Goal: Information Seeking & Learning: Compare options

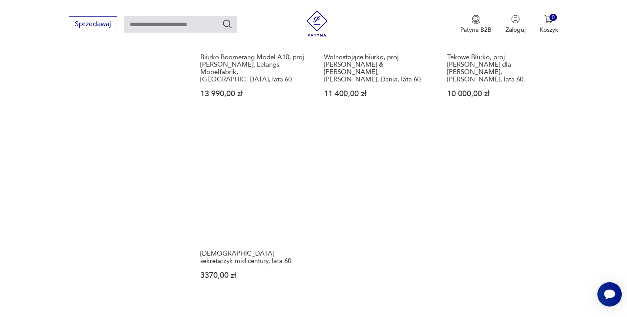
scroll to position [1372, 0]
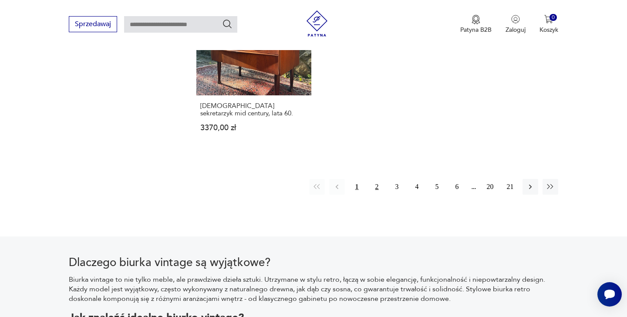
click at [375, 179] on button "2" at bounding box center [377, 187] width 16 height 16
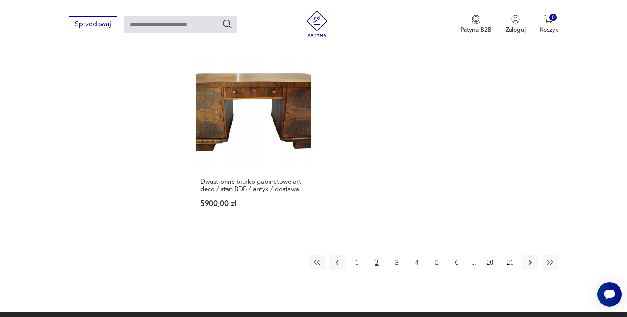
scroll to position [1285, 0]
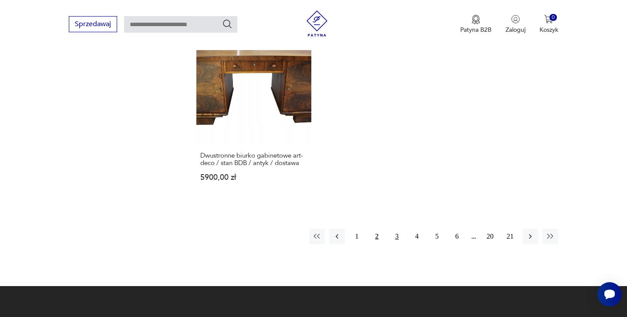
click at [397, 229] on button "3" at bounding box center [397, 237] width 16 height 16
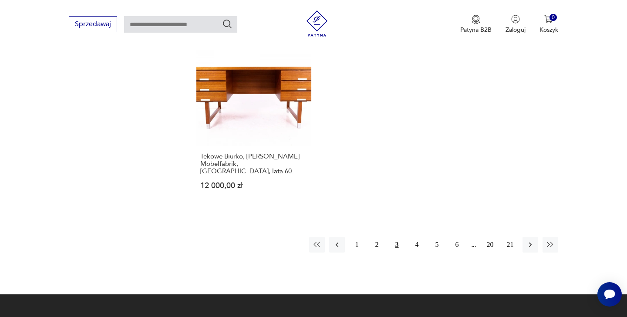
scroll to position [1294, 0]
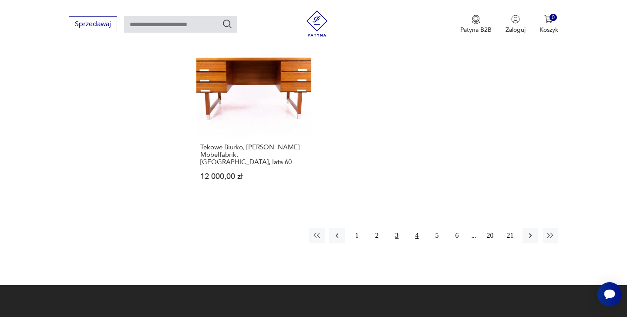
click at [417, 231] on button "4" at bounding box center [417, 236] width 16 height 16
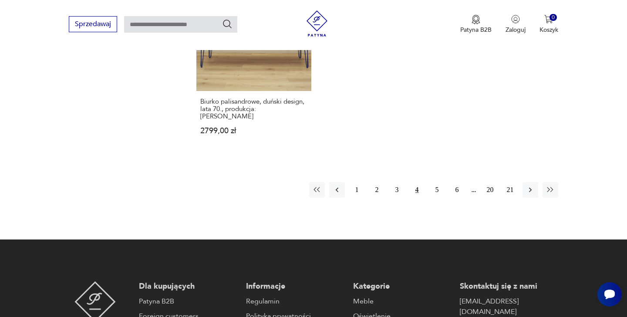
scroll to position [1349, 0]
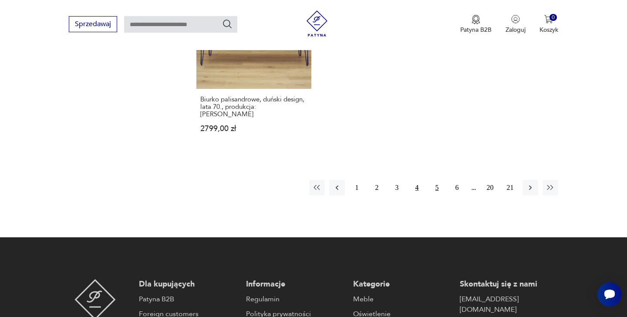
click at [436, 180] on button "5" at bounding box center [437, 188] width 16 height 16
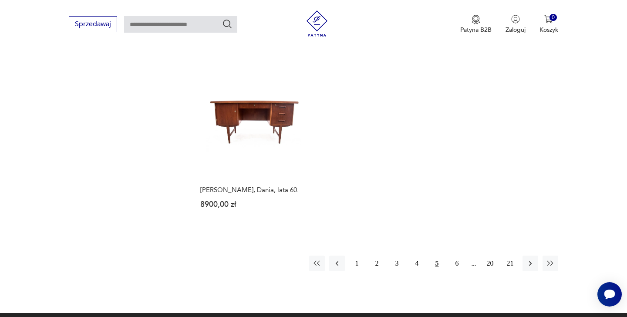
scroll to position [1282, 0]
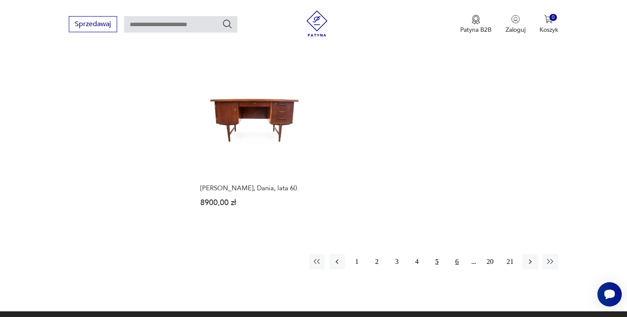
click at [457, 254] on button "6" at bounding box center [458, 262] width 16 height 16
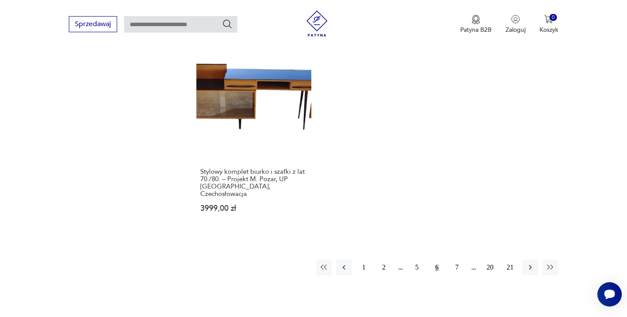
scroll to position [1261, 0]
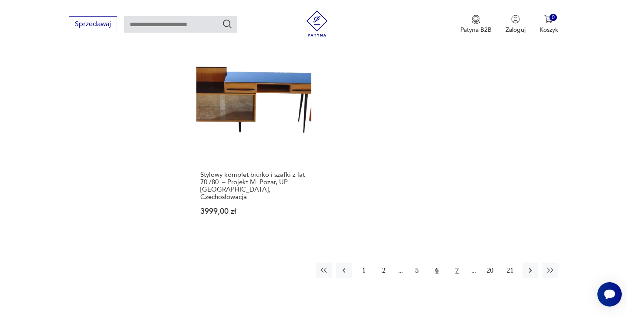
click at [457, 263] on button "7" at bounding box center [458, 271] width 16 height 16
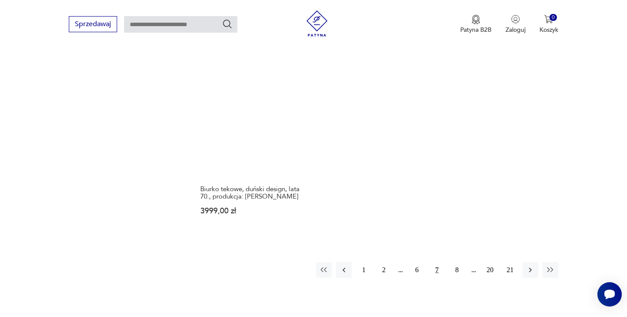
scroll to position [1318, 0]
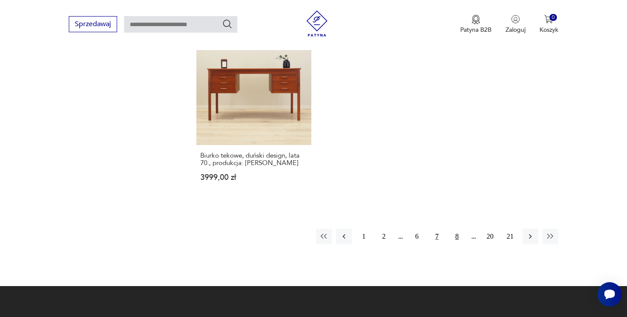
click at [458, 229] on button "8" at bounding box center [458, 237] width 16 height 16
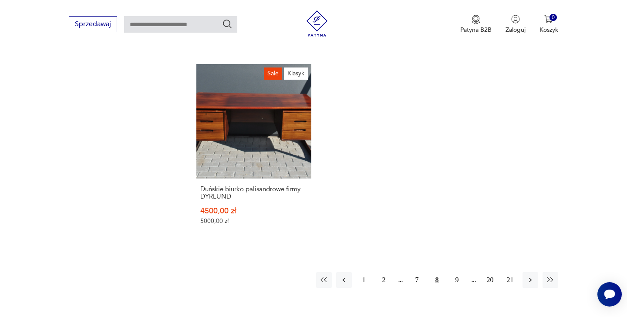
scroll to position [1276, 0]
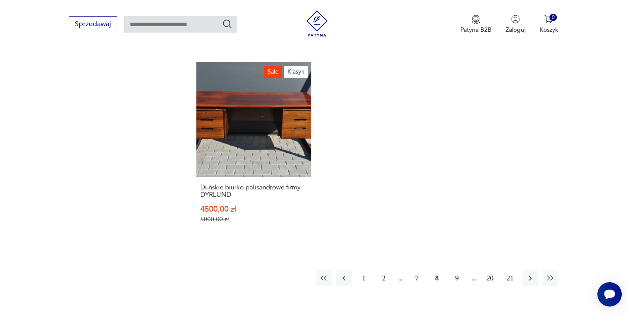
click at [455, 271] on button "9" at bounding box center [458, 279] width 16 height 16
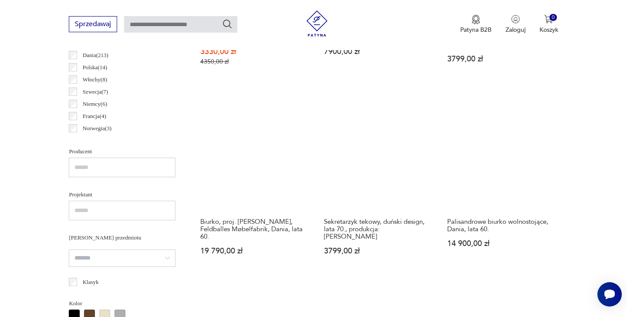
scroll to position [489, 0]
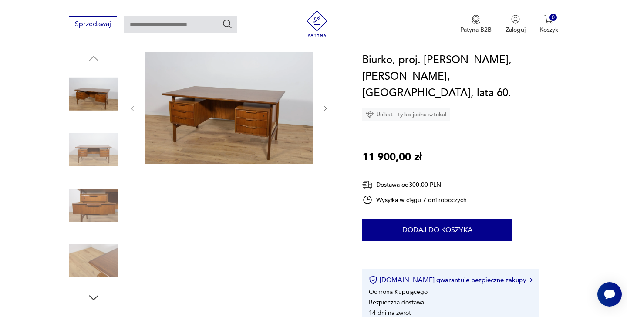
scroll to position [92, 0]
click at [109, 152] on img at bounding box center [94, 150] width 50 height 50
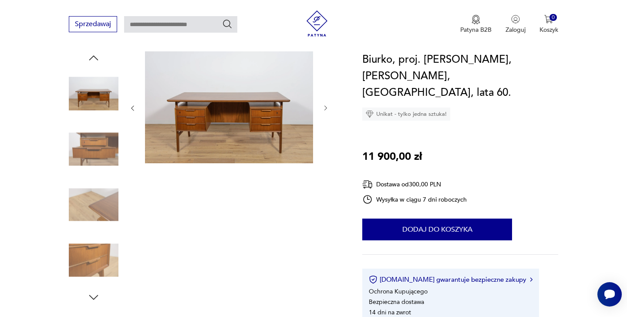
click at [324, 107] on icon "button" at bounding box center [325, 108] width 7 height 7
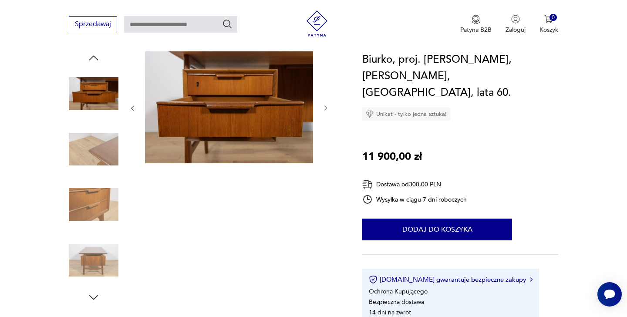
click at [324, 107] on icon "button" at bounding box center [325, 108] width 7 height 7
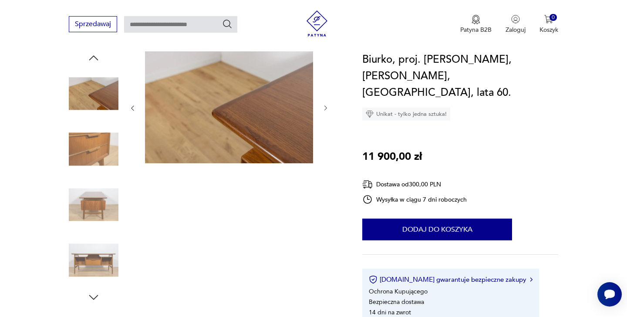
click at [324, 107] on icon "button" at bounding box center [325, 108] width 7 height 7
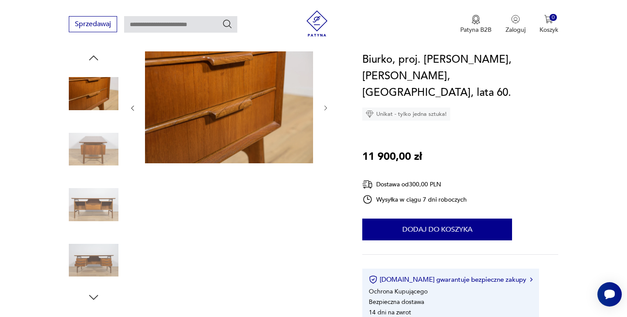
click at [324, 107] on icon "button" at bounding box center [325, 108] width 7 height 7
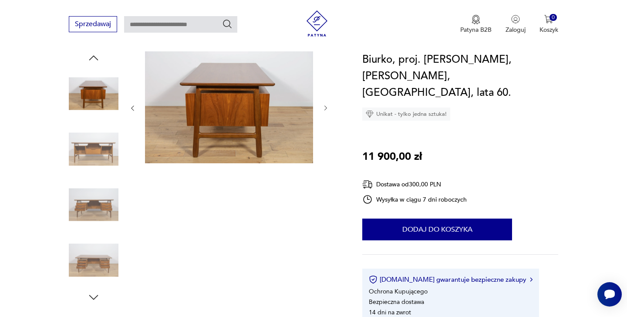
click at [324, 107] on icon "button" at bounding box center [325, 108] width 7 height 7
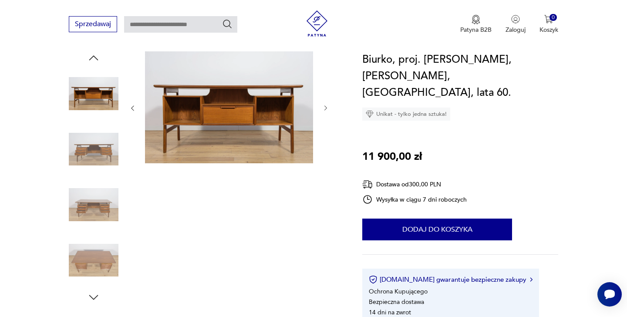
click at [324, 107] on icon "button" at bounding box center [325, 108] width 7 height 7
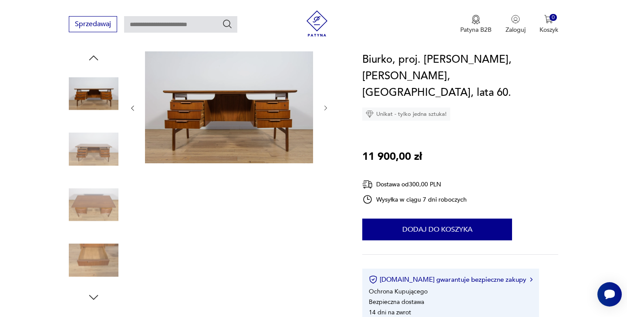
click at [324, 107] on icon "button" at bounding box center [325, 108] width 7 height 7
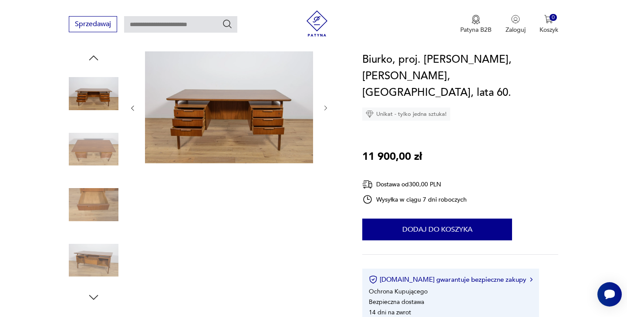
click at [324, 107] on icon "button" at bounding box center [325, 108] width 7 height 7
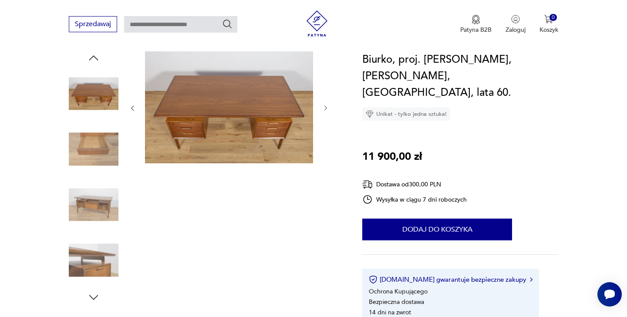
click at [527, 81] on h1 "Biurko, proj. G. Omann, Omann Jun, Dania, lata 60." at bounding box center [460, 76] width 196 height 50
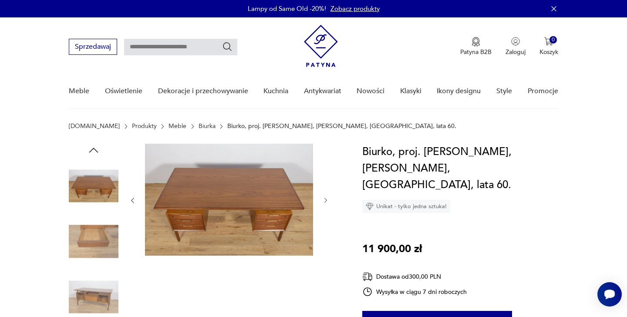
scroll to position [41, 0]
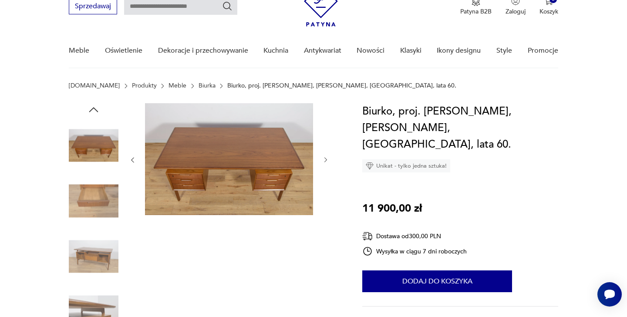
click at [328, 158] on icon "button" at bounding box center [325, 159] width 7 height 7
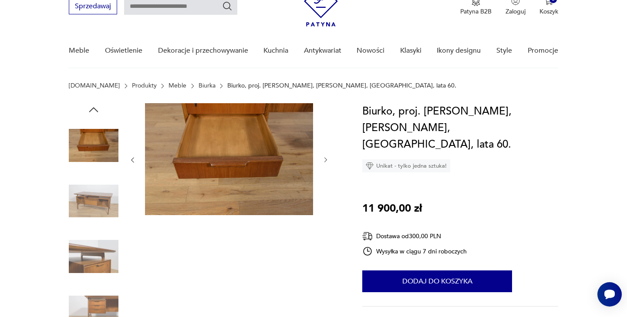
click at [328, 158] on icon "button" at bounding box center [325, 159] width 7 height 7
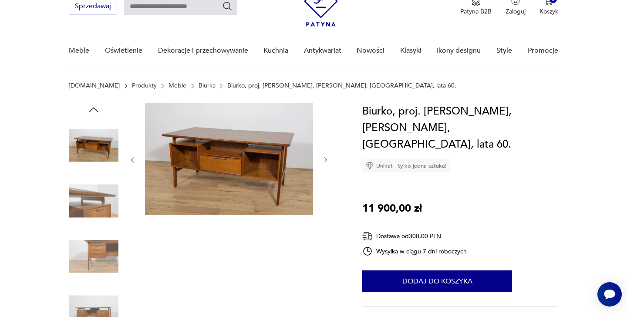
click at [328, 158] on icon "button" at bounding box center [325, 159] width 7 height 7
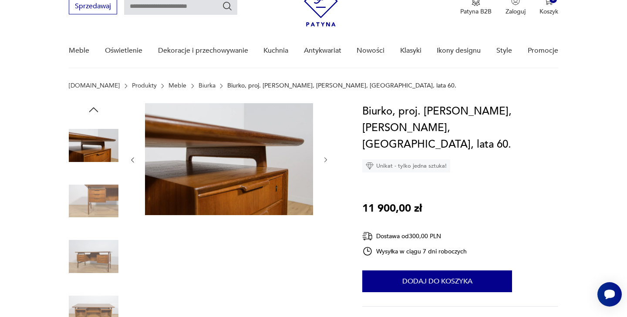
click at [328, 158] on icon "button" at bounding box center [325, 159] width 7 height 7
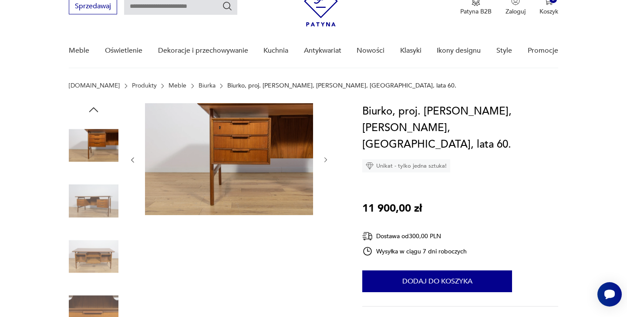
click at [328, 158] on icon "button" at bounding box center [325, 159] width 7 height 7
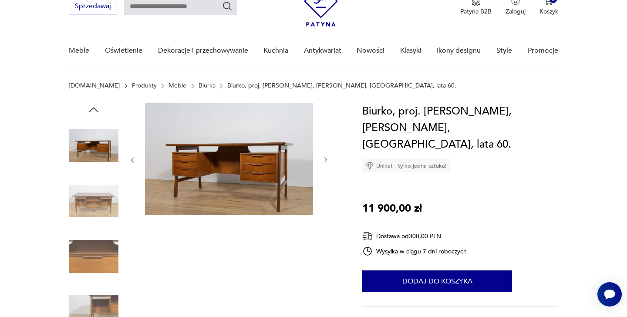
click at [328, 158] on icon "button" at bounding box center [325, 159] width 7 height 7
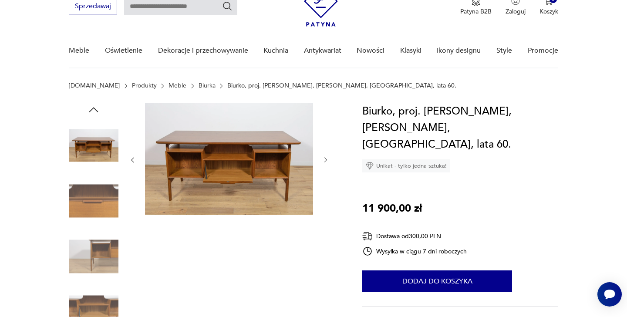
click at [328, 158] on icon "button" at bounding box center [325, 159] width 7 height 7
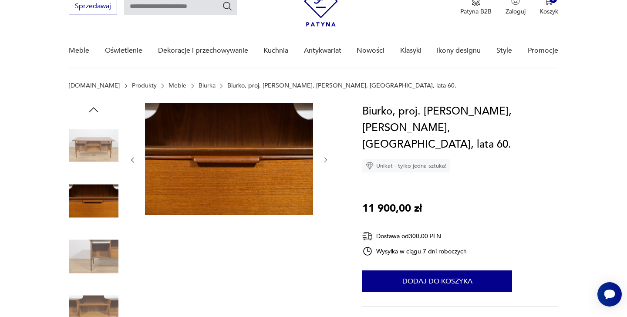
click at [328, 158] on icon "button" at bounding box center [325, 159] width 7 height 7
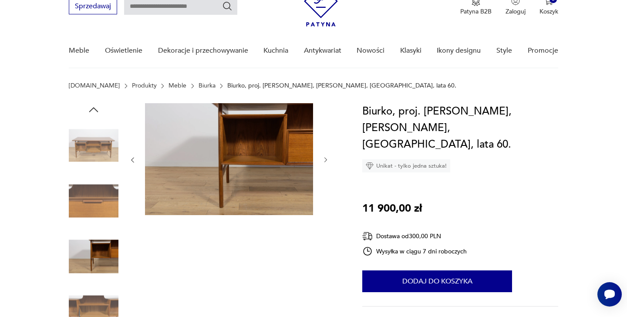
click at [328, 158] on icon "button" at bounding box center [325, 159] width 7 height 7
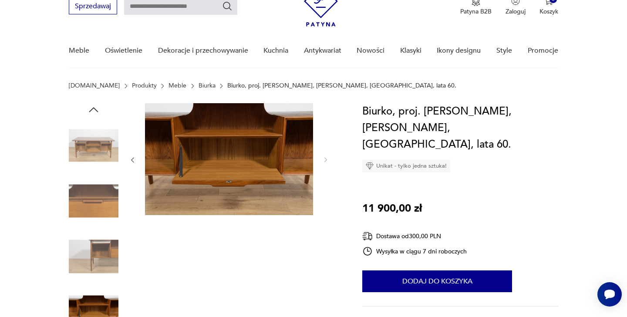
click at [131, 158] on icon "button" at bounding box center [132, 159] width 7 height 7
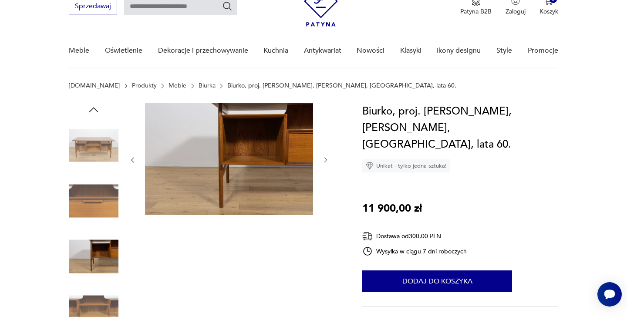
click at [131, 158] on icon "button" at bounding box center [132, 159] width 7 height 7
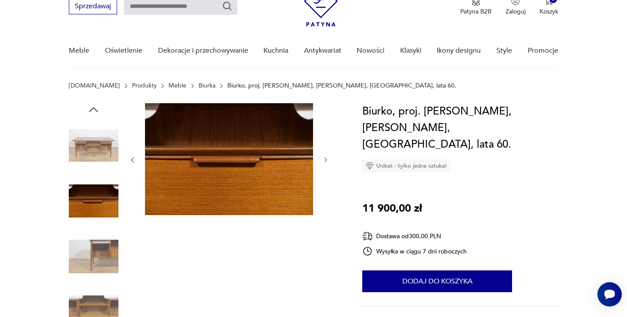
click at [131, 158] on icon "button" at bounding box center [132, 159] width 7 height 7
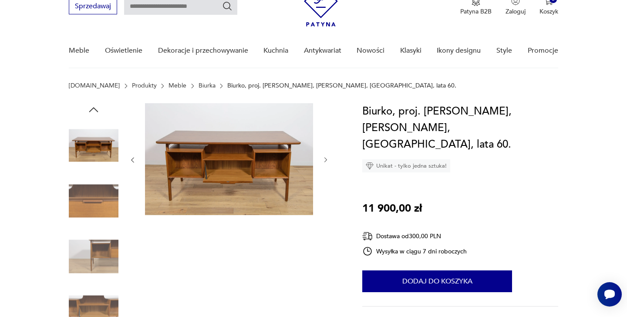
click at [131, 158] on icon "button" at bounding box center [132, 159] width 7 height 7
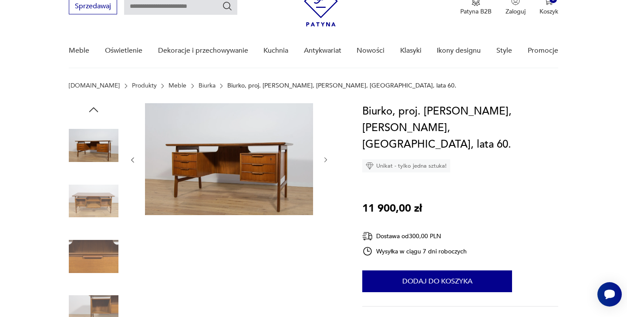
click at [131, 158] on icon "button" at bounding box center [132, 159] width 7 height 7
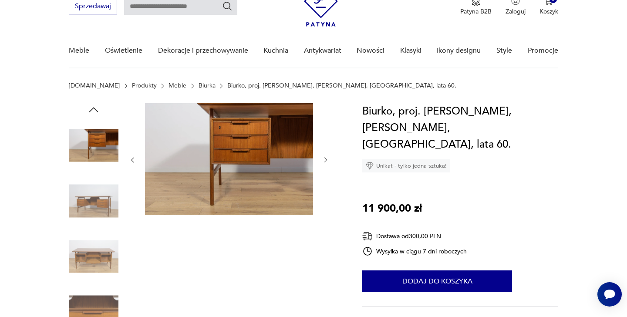
click at [131, 158] on icon "button" at bounding box center [132, 159] width 7 height 7
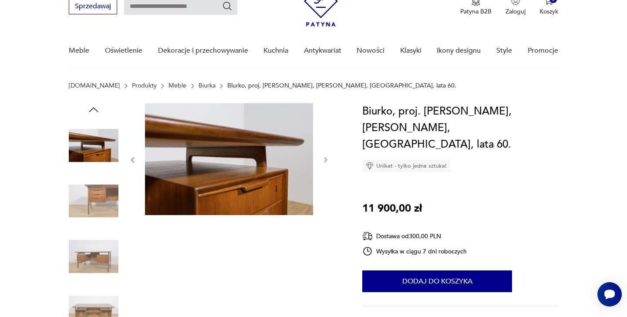
click at [131, 158] on icon "button" at bounding box center [132, 159] width 7 height 7
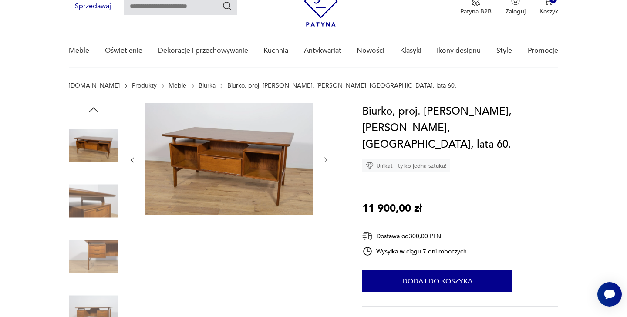
click at [131, 158] on icon "button" at bounding box center [132, 159] width 7 height 7
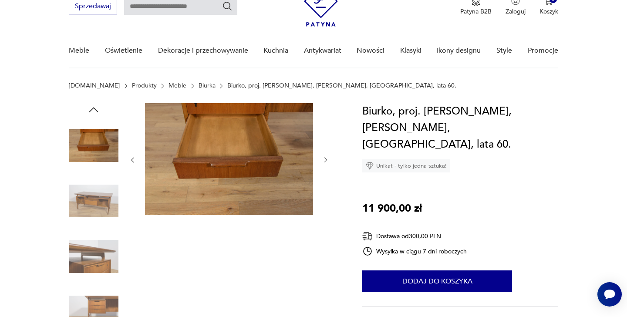
click at [551, 156] on div "Biurko, proj. G. Omann, Omann Jun, Dania, lata 60. Unikat - tylko jedna sztuka!…" at bounding box center [460, 239] width 196 height 272
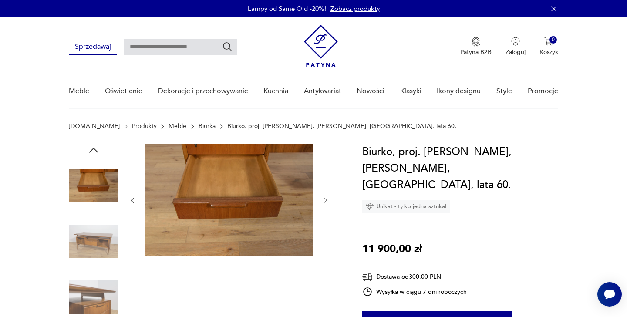
click at [133, 199] on icon "button" at bounding box center [133, 200] width 3 height 5
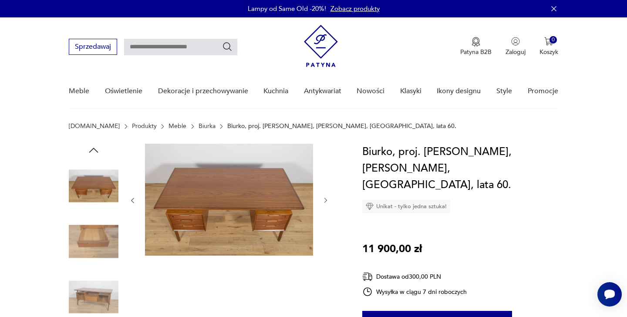
click at [133, 199] on icon "button" at bounding box center [133, 200] width 3 height 5
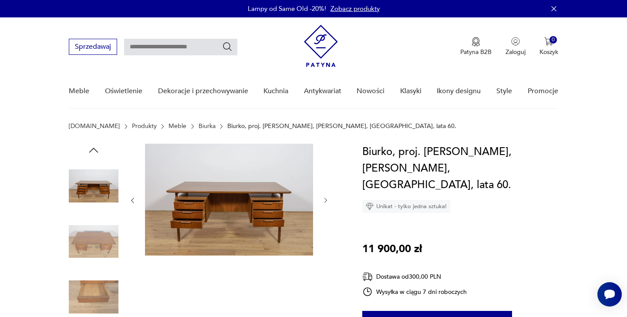
click at [133, 199] on icon "button" at bounding box center [133, 200] width 3 height 5
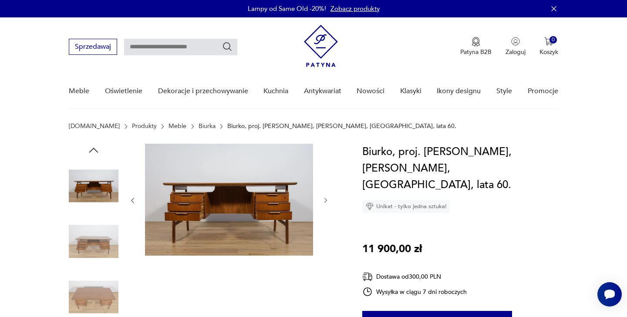
click at [133, 199] on icon "button" at bounding box center [133, 200] width 3 height 5
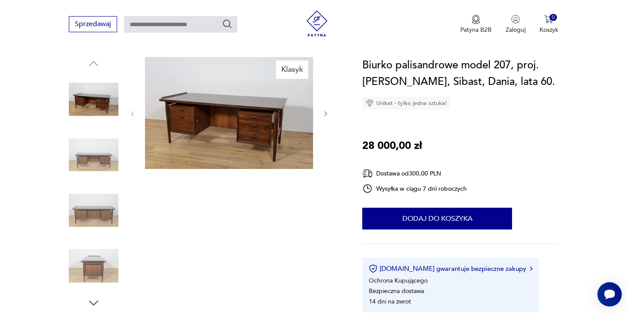
scroll to position [102, 0]
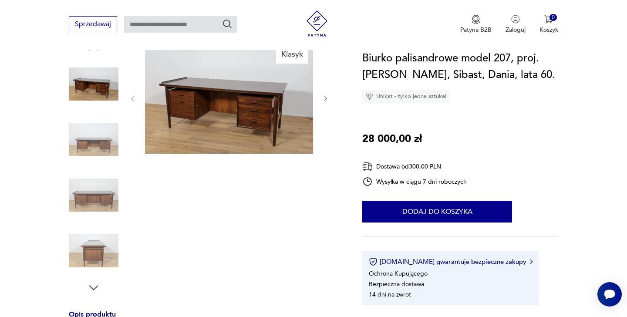
click at [102, 138] on img at bounding box center [94, 140] width 50 height 50
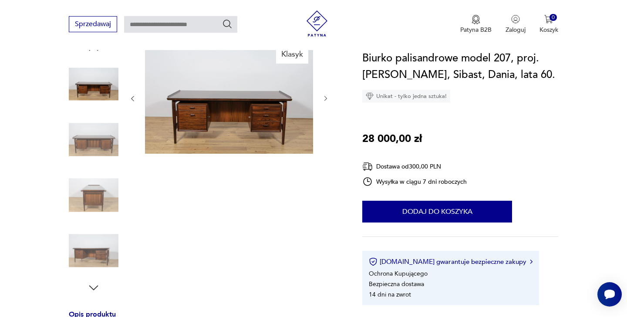
click at [328, 97] on icon "button" at bounding box center [325, 98] width 7 height 7
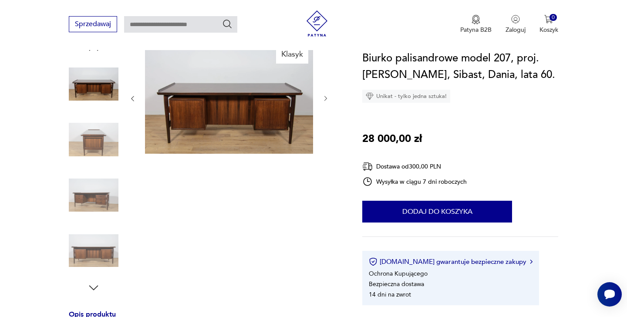
click at [328, 97] on icon "button" at bounding box center [325, 98] width 7 height 7
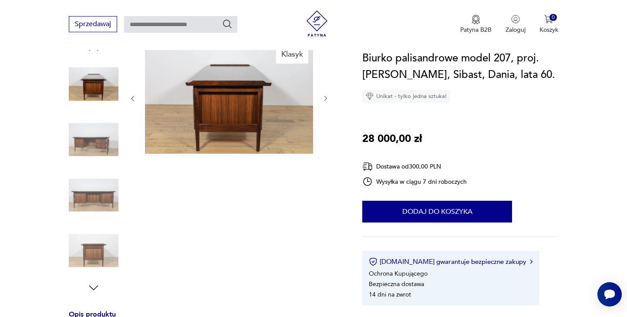
click at [328, 97] on icon "button" at bounding box center [325, 98] width 7 height 7
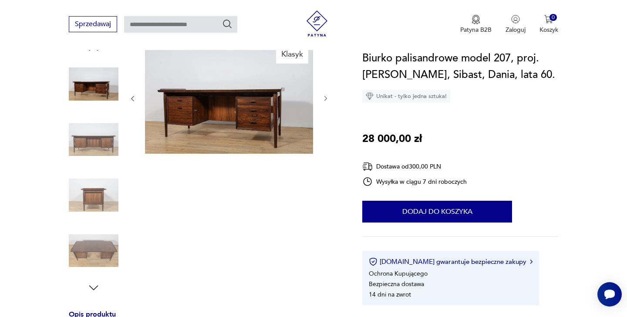
click at [328, 97] on icon "button" at bounding box center [325, 98] width 7 height 7
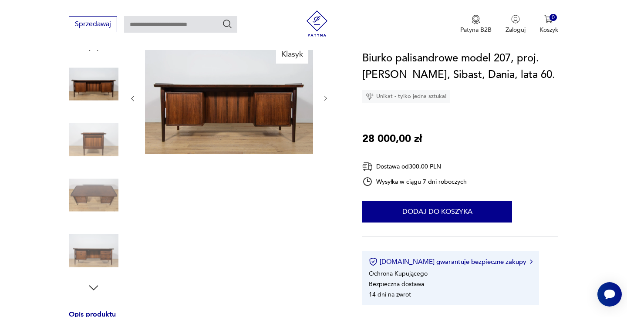
click at [328, 97] on icon "button" at bounding box center [325, 98] width 7 height 7
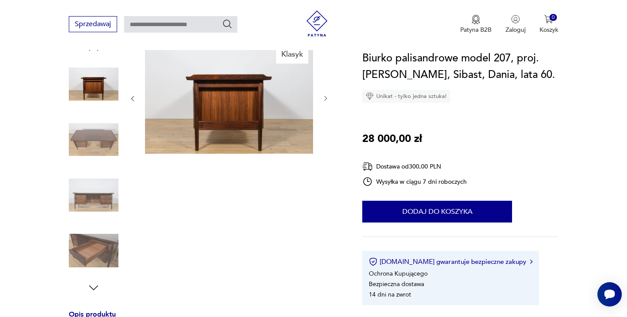
click at [328, 97] on icon "button" at bounding box center [325, 98] width 7 height 7
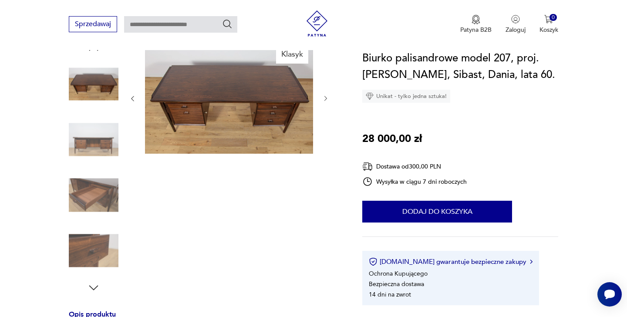
click at [328, 97] on icon "button" at bounding box center [325, 98] width 7 height 7
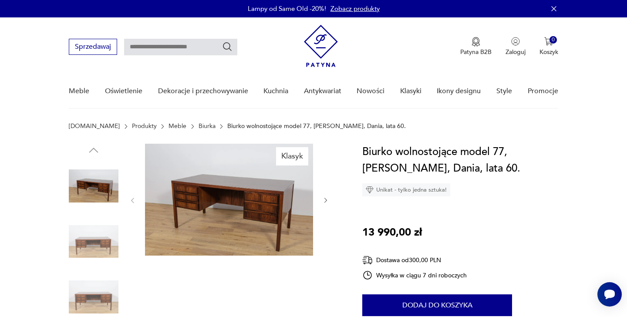
click at [105, 241] on img at bounding box center [94, 242] width 50 height 50
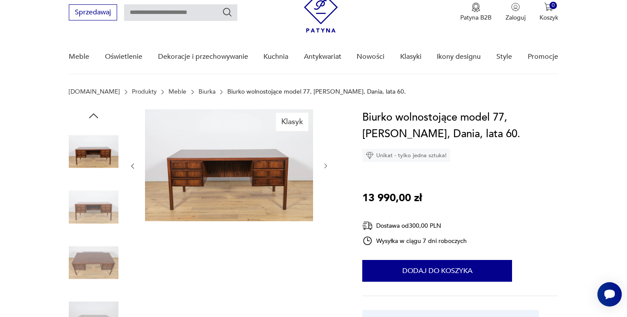
scroll to position [35, 0]
click at [322, 164] on icon "button" at bounding box center [325, 165] width 7 height 7
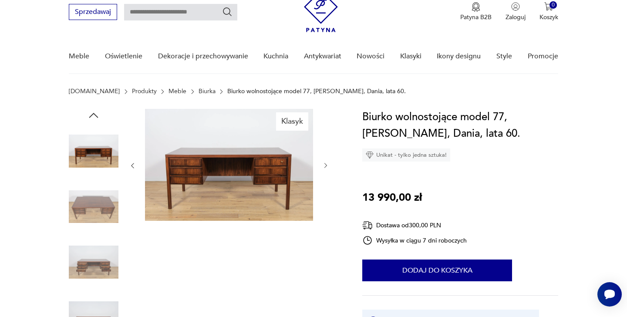
click at [322, 164] on icon "button" at bounding box center [325, 165] width 7 height 7
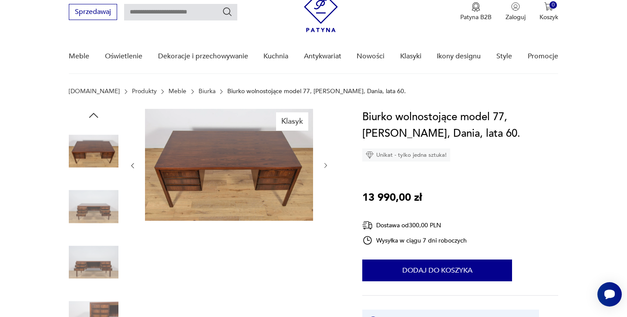
click at [322, 164] on icon "button" at bounding box center [325, 165] width 7 height 7
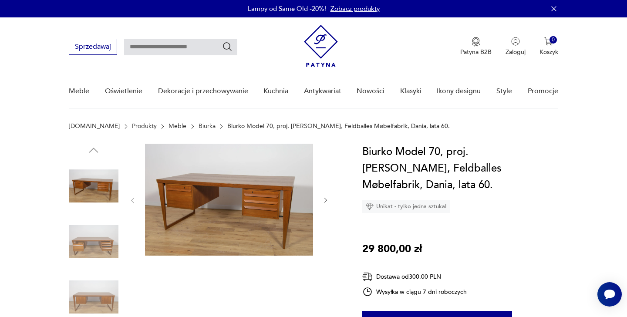
click at [325, 202] on icon "button" at bounding box center [325, 200] width 7 height 7
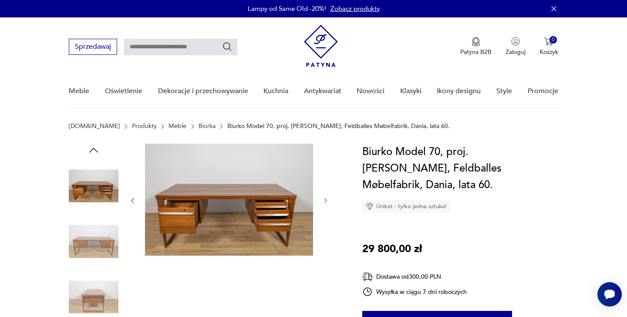
click at [325, 202] on icon "button" at bounding box center [325, 200] width 7 height 7
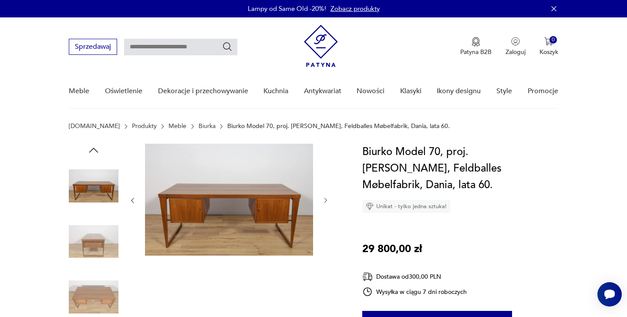
click at [325, 202] on icon "button" at bounding box center [325, 200] width 7 height 7
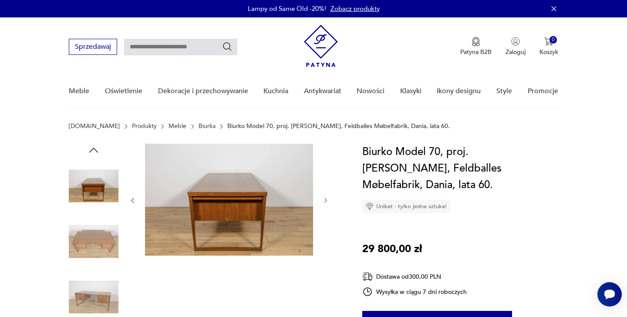
click at [325, 202] on icon "button" at bounding box center [325, 200] width 7 height 7
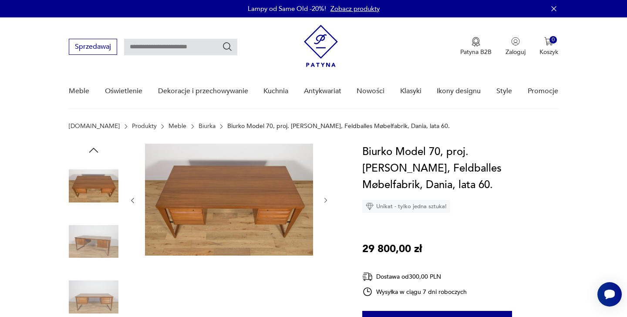
click at [325, 202] on icon "button" at bounding box center [325, 200] width 7 height 7
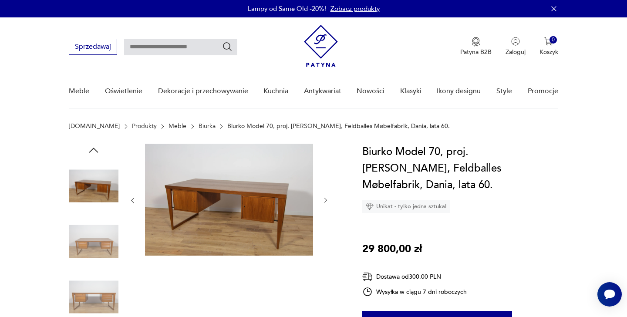
click at [325, 202] on icon "button" at bounding box center [325, 200] width 7 height 7
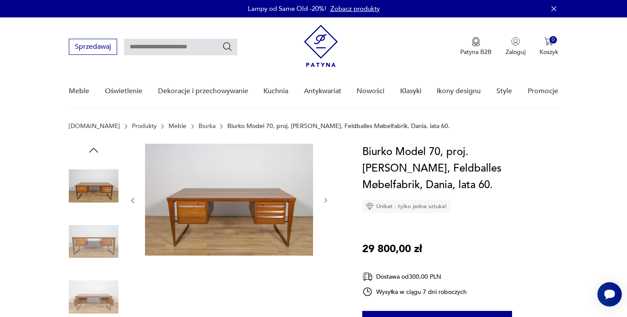
click at [325, 202] on icon "button" at bounding box center [325, 200] width 7 height 7
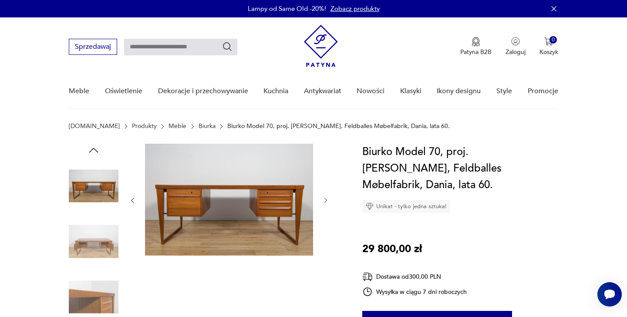
click at [325, 202] on icon "button" at bounding box center [325, 200] width 7 height 7
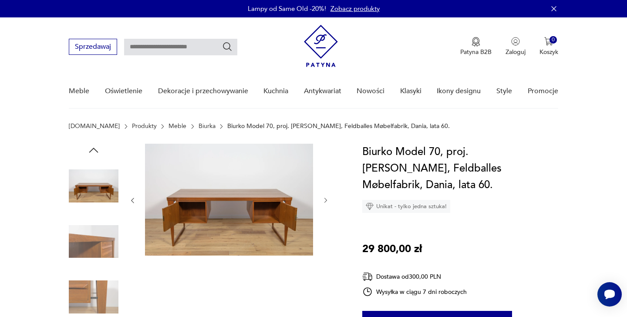
click at [325, 202] on icon "button" at bounding box center [325, 200] width 7 height 7
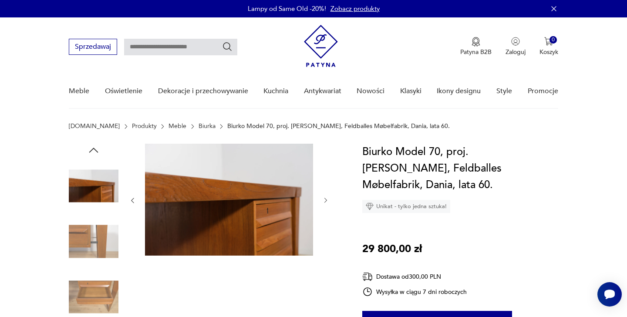
click at [325, 202] on icon "button" at bounding box center [325, 200] width 7 height 7
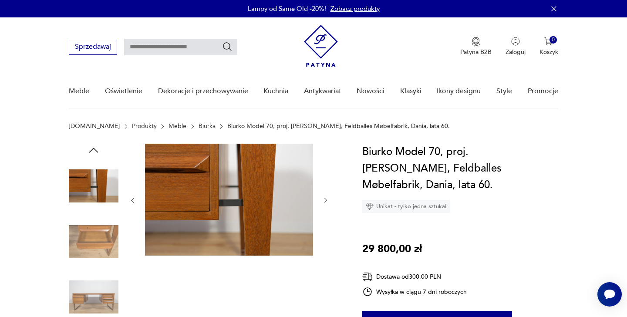
click at [325, 202] on icon "button" at bounding box center [325, 200] width 7 height 7
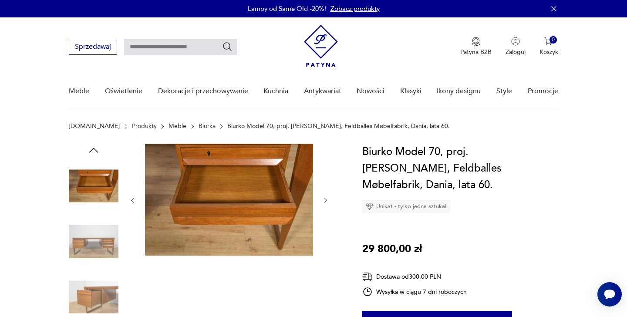
click at [325, 202] on icon "button" at bounding box center [325, 200] width 7 height 7
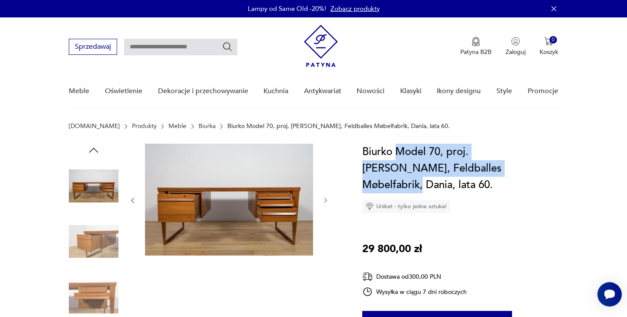
drag, startPoint x: 396, startPoint y: 150, endPoint x: 469, endPoint y: 169, distance: 74.7
click at [469, 169] on h1 "Biurko Model 70, proj. [PERSON_NAME], Feldballes Møbelfabrik, Dania, lata 60." at bounding box center [460, 169] width 196 height 50
copy h1 "Model 70, proj. [PERSON_NAME], Feldballes Møbelfabrik"
click at [589, 59] on nav "Sprzedawaj Patyna B2B Zaloguj 0 Koszyk Twój koszyk ( 0 ) Brak produktów w koszy…" at bounding box center [313, 62] width 627 height 91
